Goal: Task Accomplishment & Management: Use online tool/utility

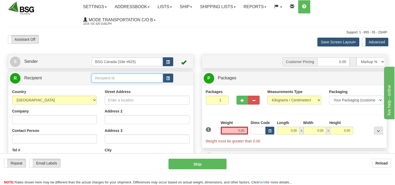
click at [109, 77] on input "text" at bounding box center [126, 77] width 71 height 9
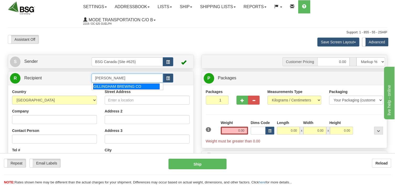
click at [127, 87] on div "GILLINGHAM BREWING CO" at bounding box center [126, 86] width 66 height 6
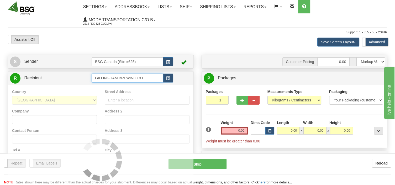
type input "GILLINGHAM BREWING CO"
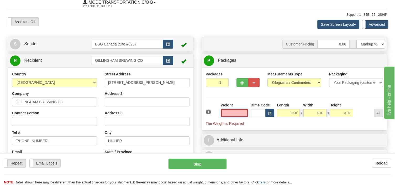
scroll to position [28, 0]
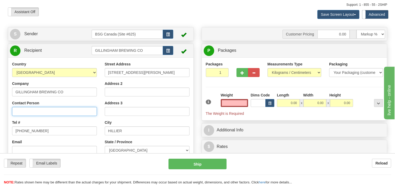
type input "0.00"
click at [47, 111] on input "Contact Person" at bounding box center [54, 111] width 85 height 9
type input "[PERSON_NAME]"
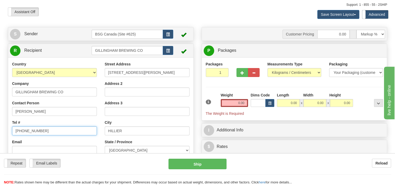
drag, startPoint x: 43, startPoint y: 132, endPoint x: -2, endPoint y: 134, distance: 44.9
click at [12, 134] on input "[PHONE_NUMBER]" at bounding box center [54, 130] width 85 height 9
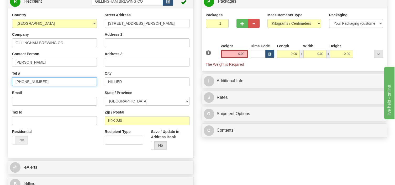
scroll to position [55, 0]
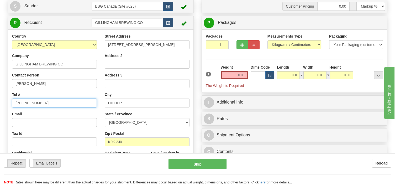
type input "[PHONE_NUMBER]"
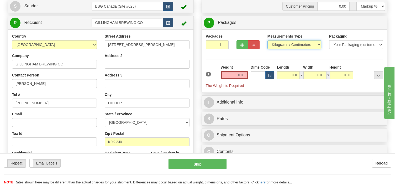
click at [267, 40] on select "Pounds / Inches Kilograms / Centimeters" at bounding box center [294, 44] width 54 height 9
select select "0"
click option "Pounds / Inches" at bounding box center [0, 0] width 0 height 0
click at [236, 74] on input "0.00" at bounding box center [233, 75] width 27 height 8
type input "1"
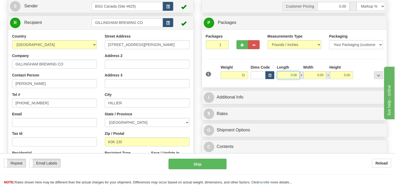
type input "31.00"
click at [282, 76] on input "0.00" at bounding box center [288, 75] width 23 height 8
type input "17.00"
click at [314, 75] on input "0.00" at bounding box center [314, 75] width 23 height 8
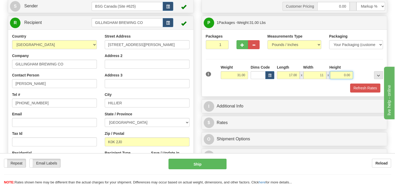
type input "11.00"
click at [342, 74] on input "0.00" at bounding box center [341, 75] width 23 height 8
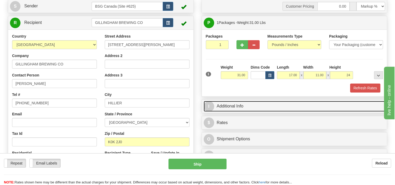
type input "24.00"
click at [260, 106] on link "I Additional Info" at bounding box center [293, 106] width 181 height 11
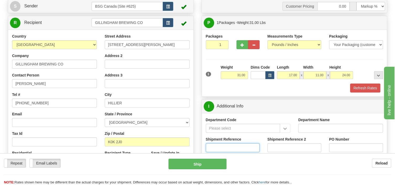
click at [231, 147] on input "Shipment Reference" at bounding box center [233, 147] width 54 height 9
type input "SO170-150190"
click at [356, 89] on button "Refresh Rates" at bounding box center [365, 87] width 30 height 9
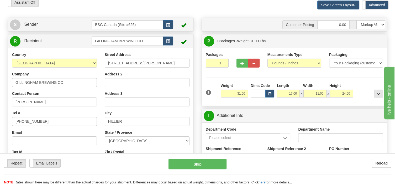
scroll to position [28, 0]
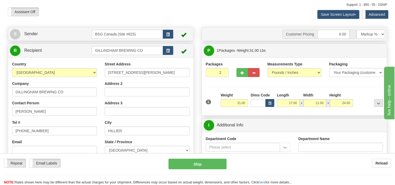
click at [223, 70] on input "2" at bounding box center [217, 72] width 23 height 9
type input "3"
click at [223, 70] on input "3" at bounding box center [217, 72] width 23 height 9
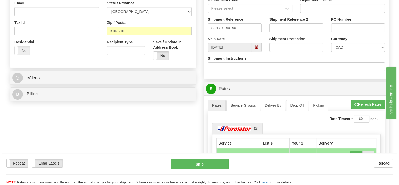
scroll to position [194, 0]
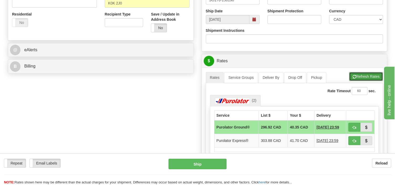
click at [370, 74] on button "Refresh Rates" at bounding box center [366, 76] width 34 height 9
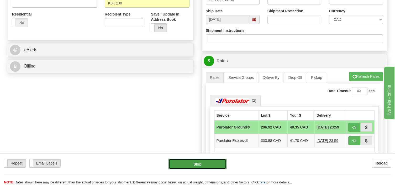
click at [205, 161] on button "Ship" at bounding box center [197, 163] width 58 height 10
type input "260"
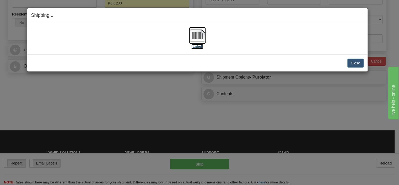
click at [200, 40] on img at bounding box center [197, 35] width 17 height 17
